Goal: Information Seeking & Learning: Learn about a topic

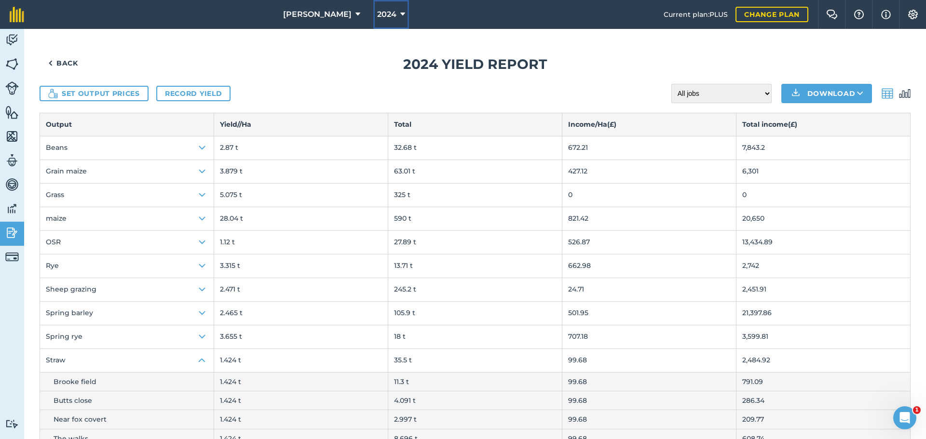
click at [377, 13] on span "2024" at bounding box center [386, 15] width 19 height 12
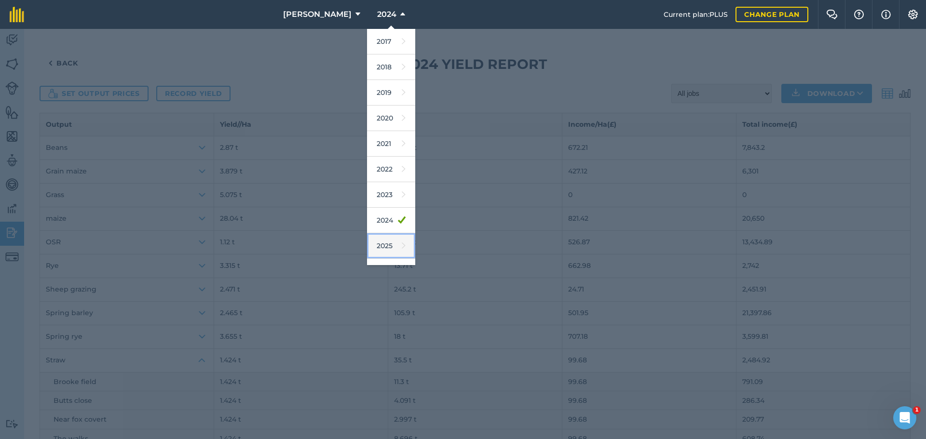
click at [370, 242] on link "2025" at bounding box center [391, 246] width 48 height 26
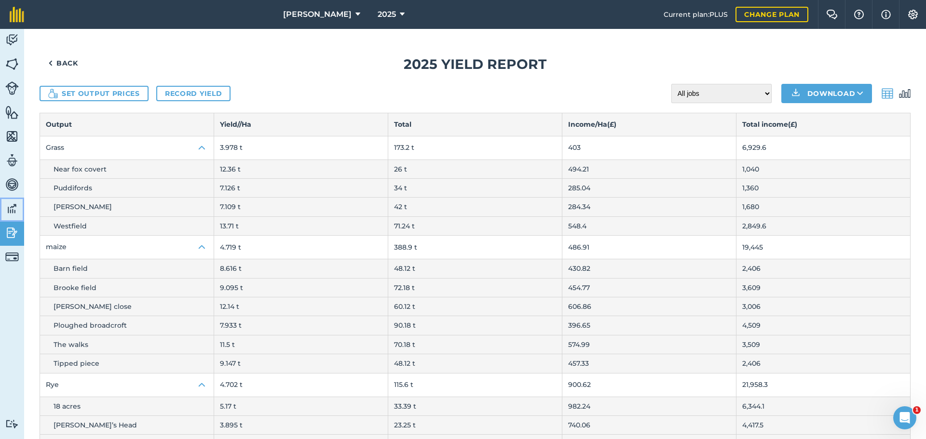
click at [11, 210] on img at bounding box center [12, 209] width 14 height 14
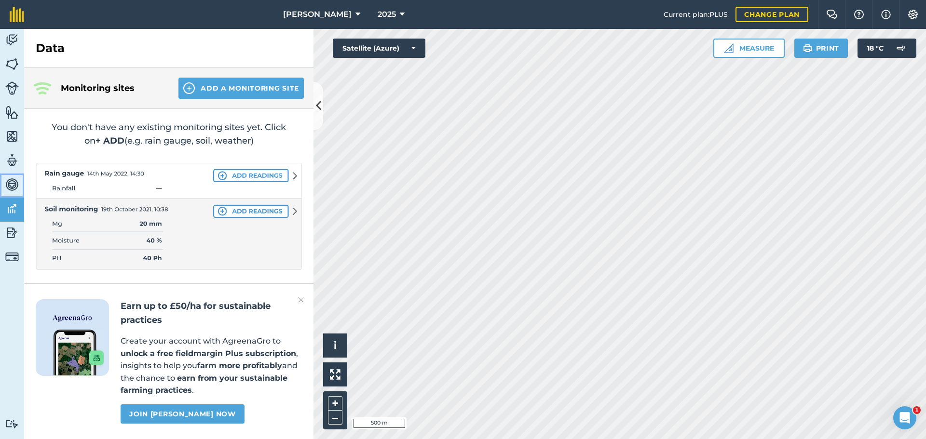
click at [9, 182] on img at bounding box center [12, 185] width 14 height 14
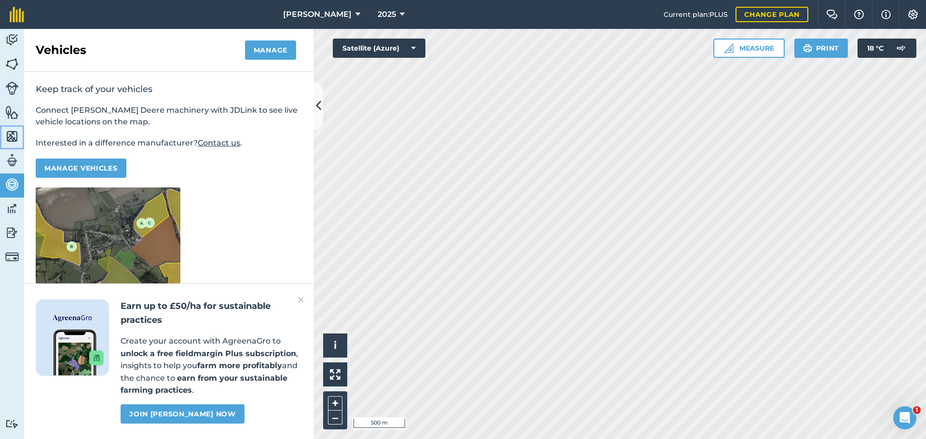
click at [11, 133] on img at bounding box center [12, 136] width 14 height 14
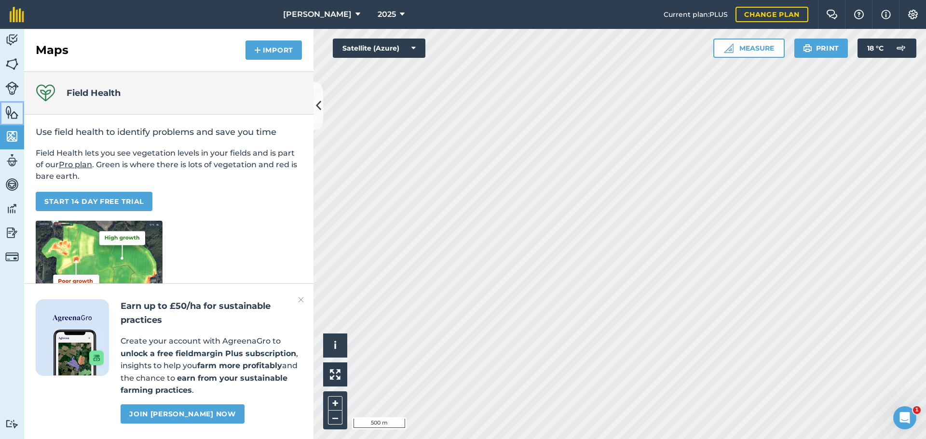
click at [15, 112] on img at bounding box center [12, 112] width 14 height 14
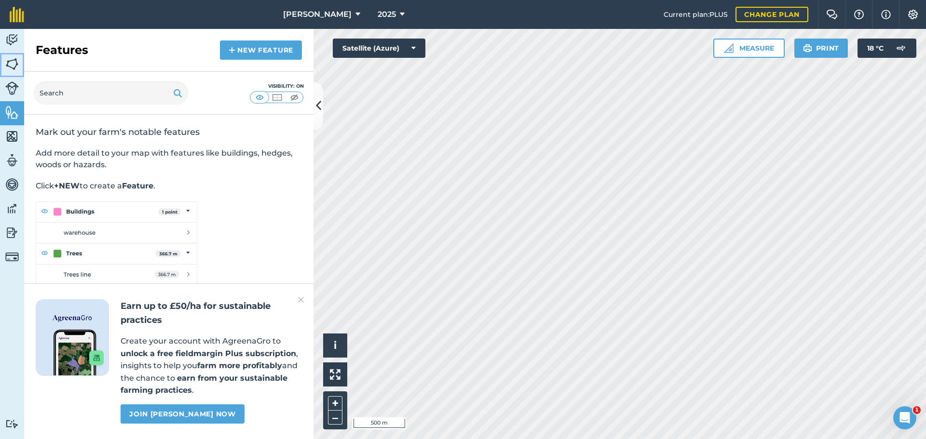
click at [13, 67] on img at bounding box center [12, 64] width 14 height 14
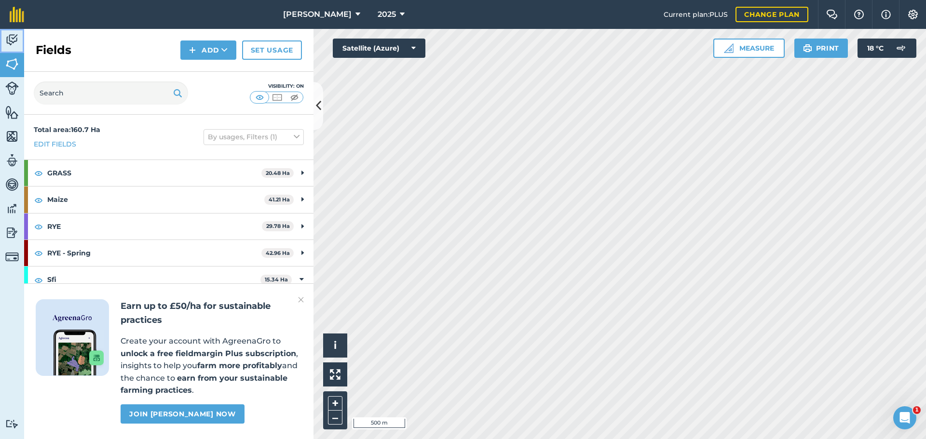
click at [11, 43] on img at bounding box center [12, 40] width 14 height 14
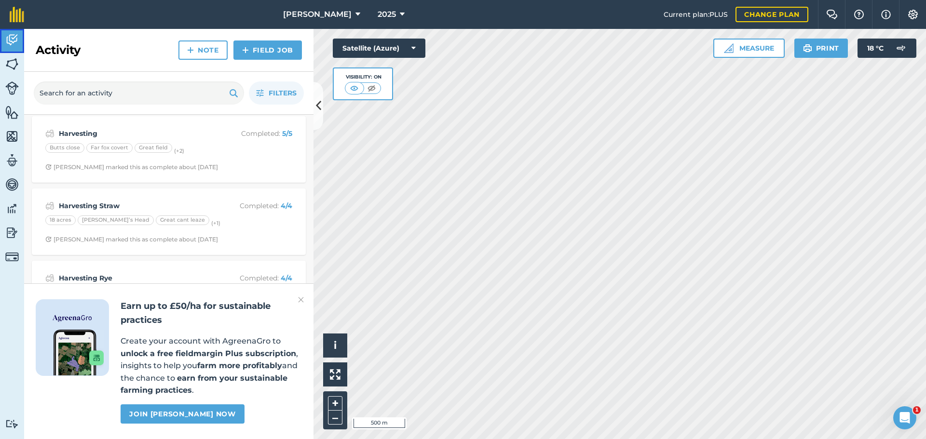
scroll to position [386, 0]
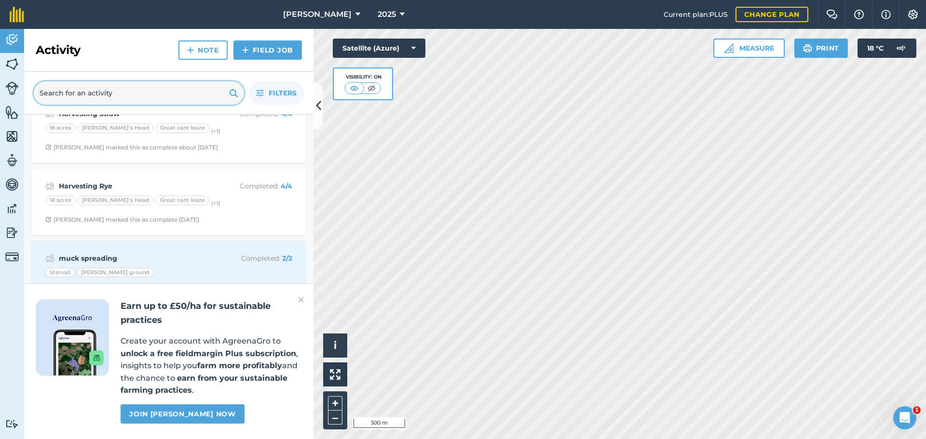
click at [83, 92] on input "text" at bounding box center [139, 93] width 210 height 23
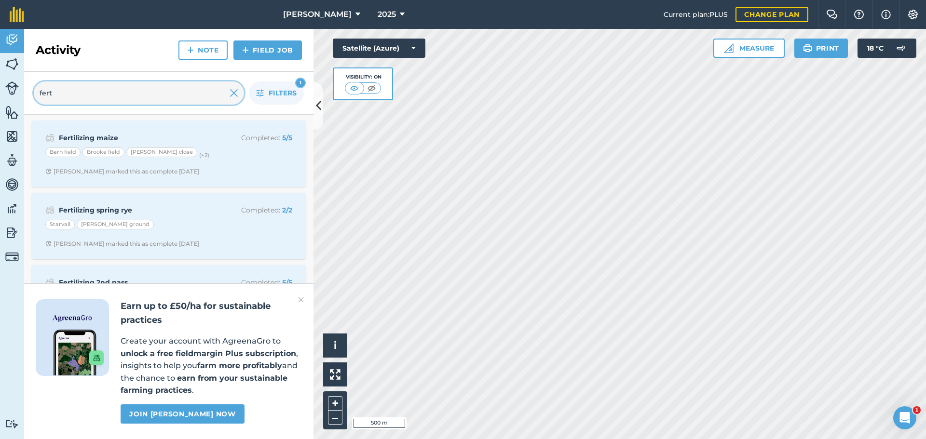
type input "fert"
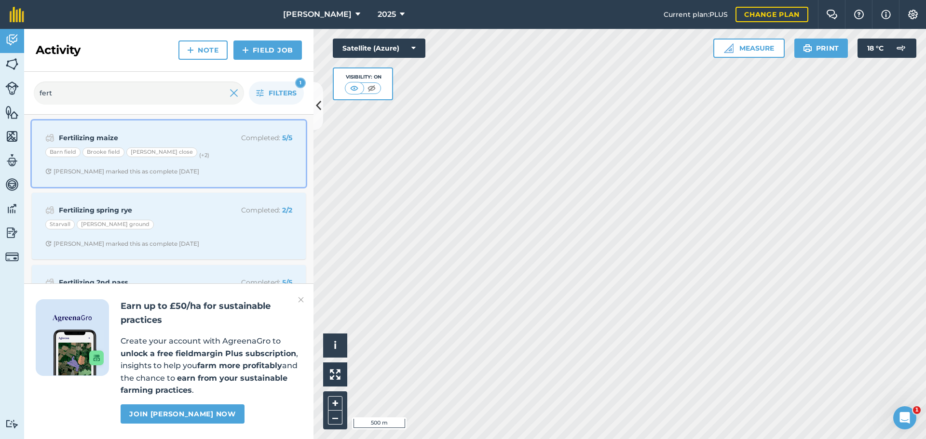
click at [198, 152] on div "Barn field [PERSON_NAME] field [PERSON_NAME] close (+ 2 )" at bounding box center [168, 154] width 247 height 13
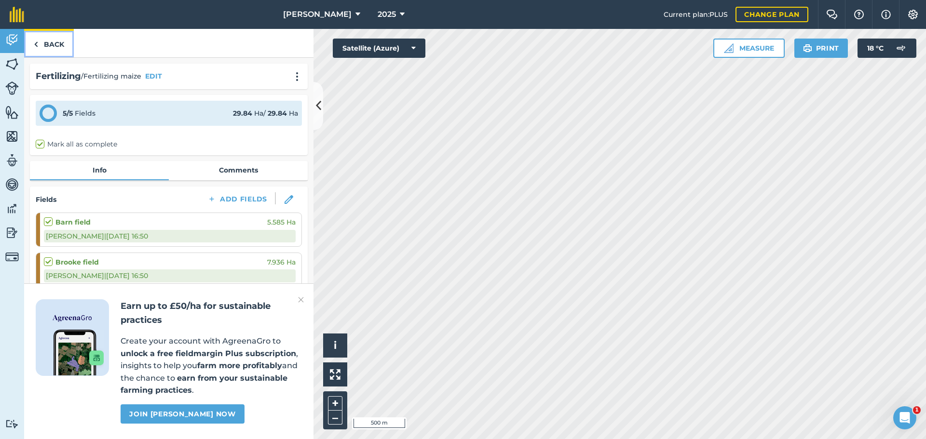
click at [50, 40] on link "Back" at bounding box center [49, 43] width 50 height 28
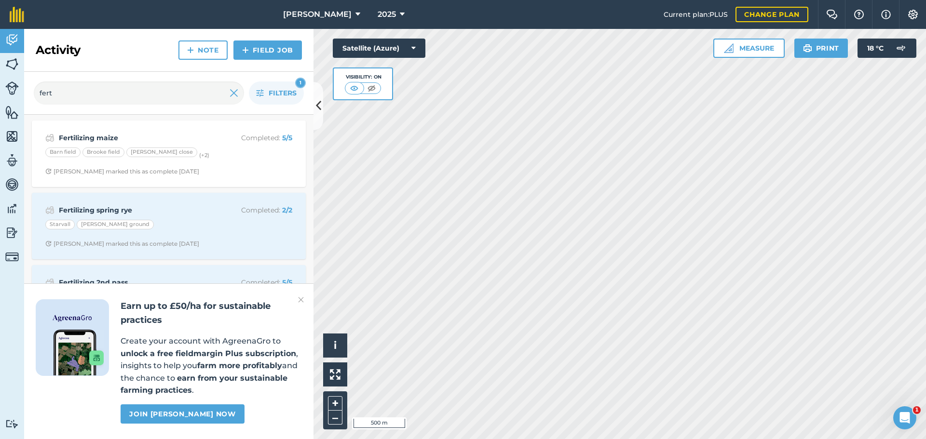
click at [303, 300] on img at bounding box center [301, 300] width 6 height 12
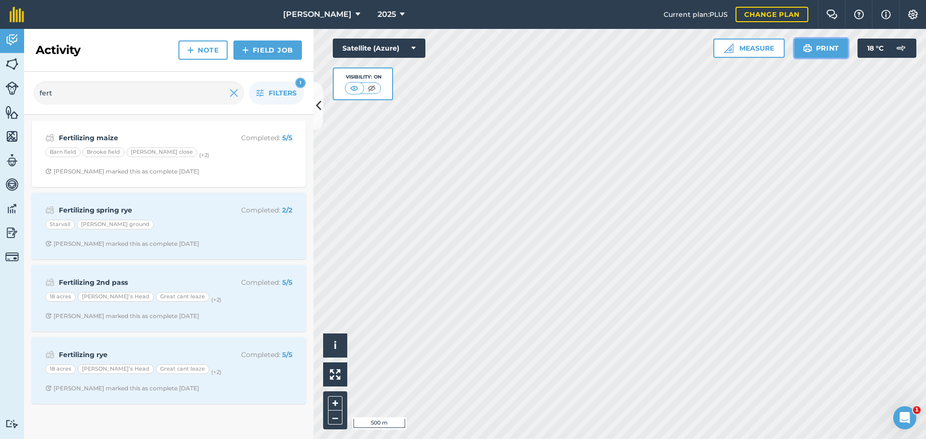
click at [805, 47] on img at bounding box center [807, 48] width 9 height 12
click at [14, 259] on img at bounding box center [12, 257] width 14 height 14
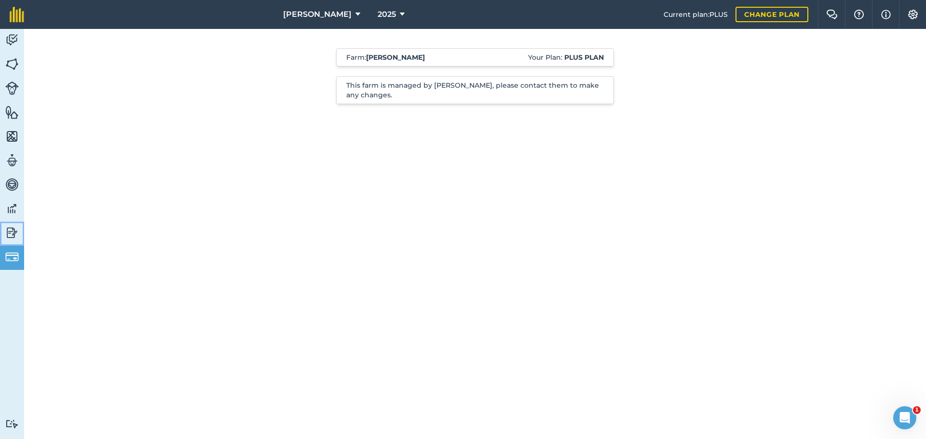
click at [10, 230] on img at bounding box center [12, 233] width 14 height 14
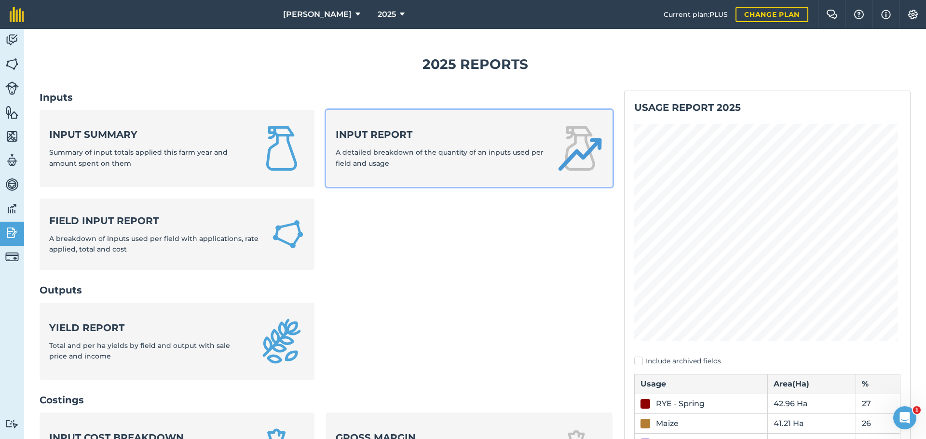
click at [381, 142] on div "Input report A detailed breakdown of the quantity of an inputs used per field a…" at bounding box center [440, 148] width 209 height 41
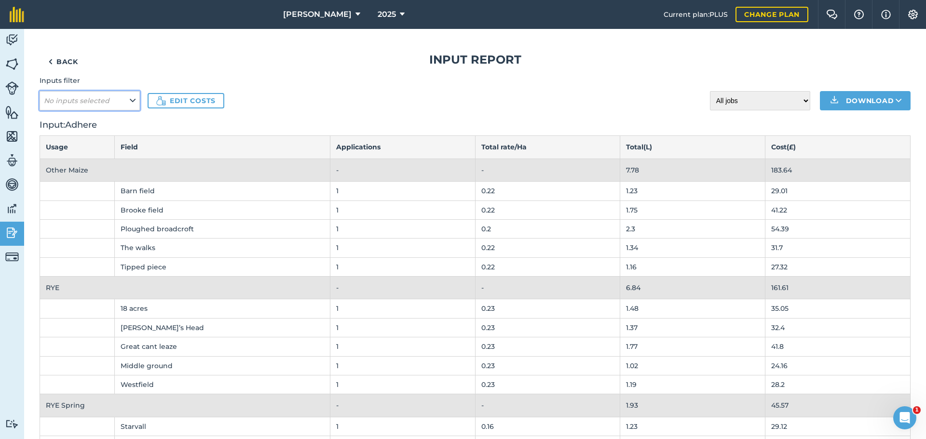
click at [114, 105] on button "No inputs selected" at bounding box center [90, 100] width 100 height 19
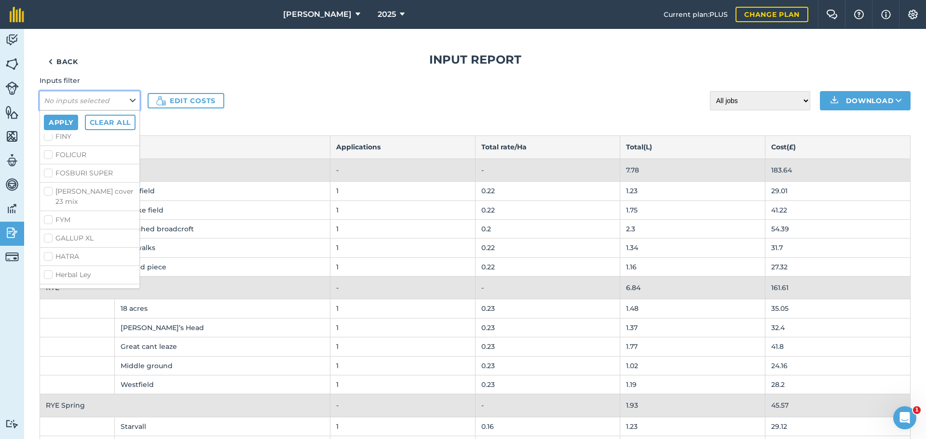
scroll to position [772, 0]
click at [59, 60] on link "Back" at bounding box center [63, 61] width 47 height 19
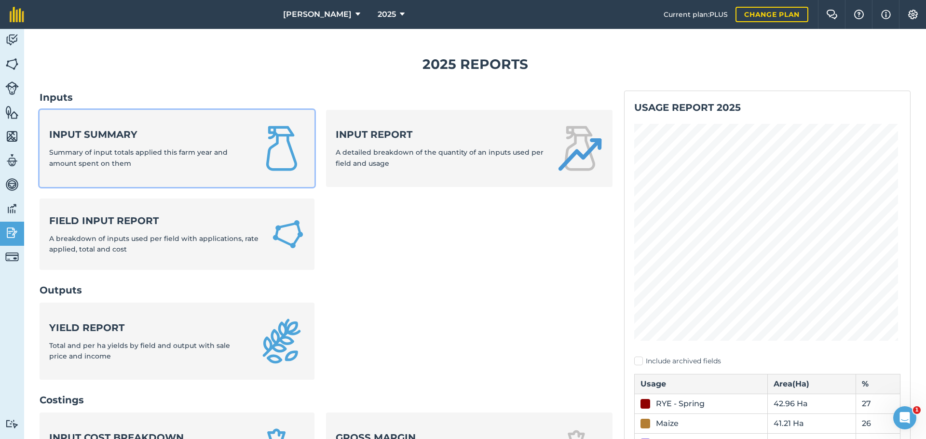
click at [277, 155] on img at bounding box center [282, 148] width 46 height 46
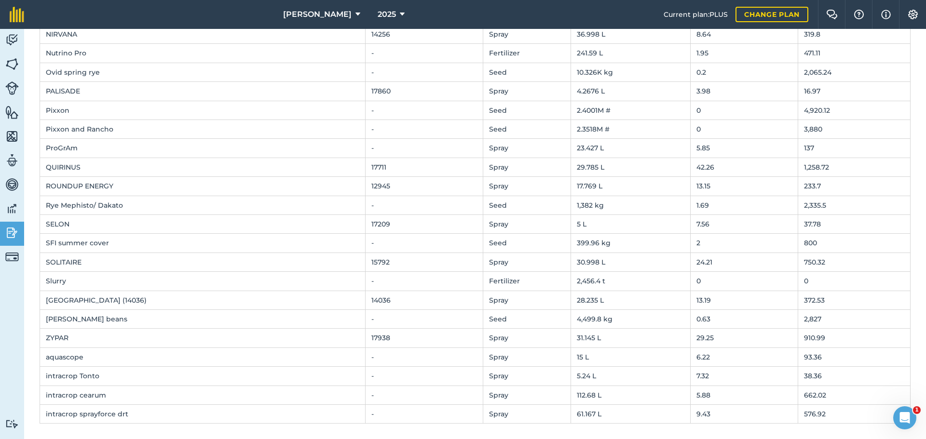
scroll to position [346, 0]
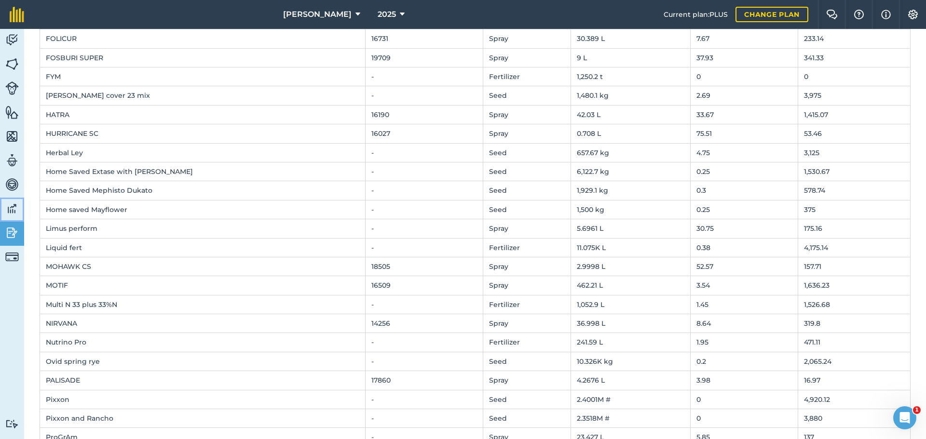
click at [13, 207] on img at bounding box center [12, 209] width 14 height 14
